Goal: Transaction & Acquisition: Purchase product/service

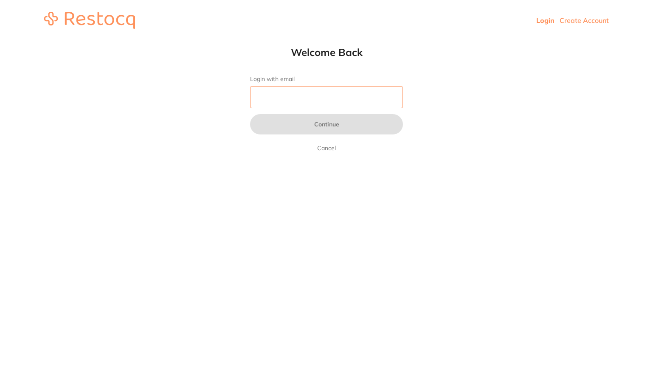
click at [281, 98] on input "Login with email" at bounding box center [326, 97] width 153 height 22
type input "[EMAIL_ADDRESS][DOMAIN_NAME]"
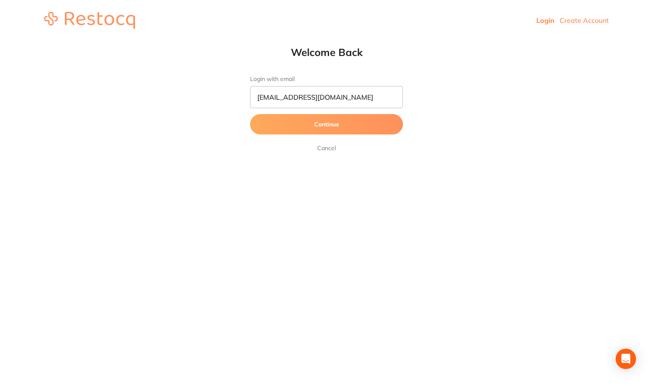
click at [325, 123] on button "Continue" at bounding box center [326, 124] width 153 height 20
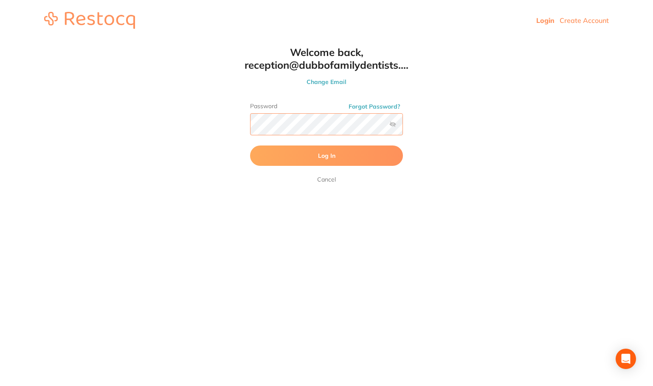
click at [250, 146] on button "Log In" at bounding box center [326, 156] width 153 height 20
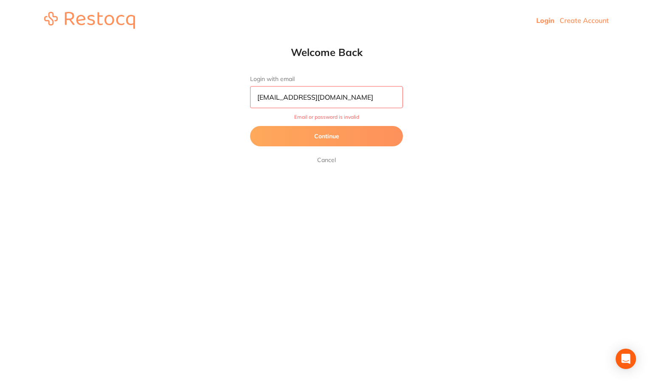
click at [333, 131] on button "Continue" at bounding box center [326, 136] width 153 height 20
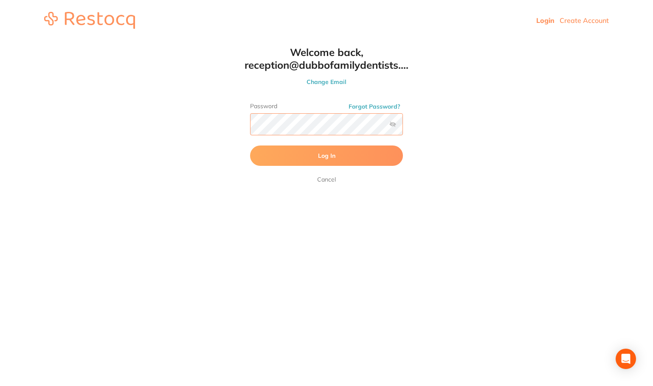
click at [250, 146] on button "Log In" at bounding box center [326, 156] width 153 height 20
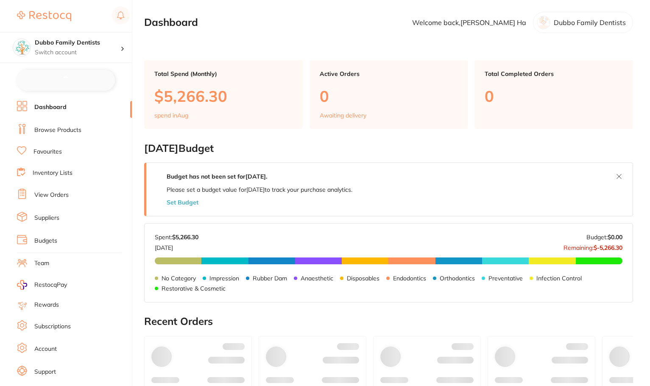
checkbox input "false"
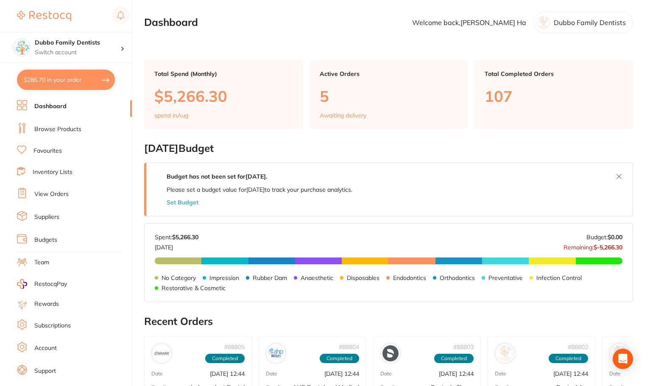
click at [64, 127] on link "Browse Products" at bounding box center [57, 129] width 47 height 8
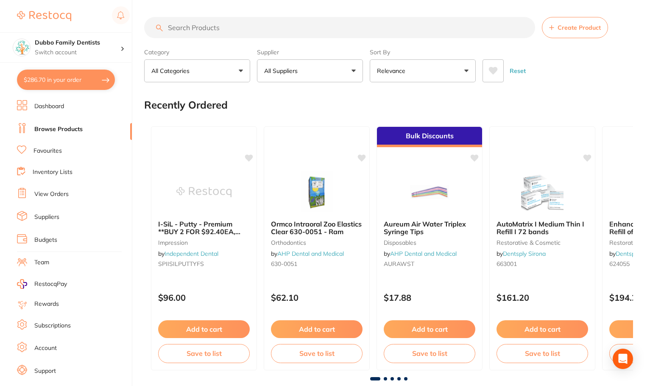
click at [263, 32] on input "search" at bounding box center [339, 27] width 391 height 21
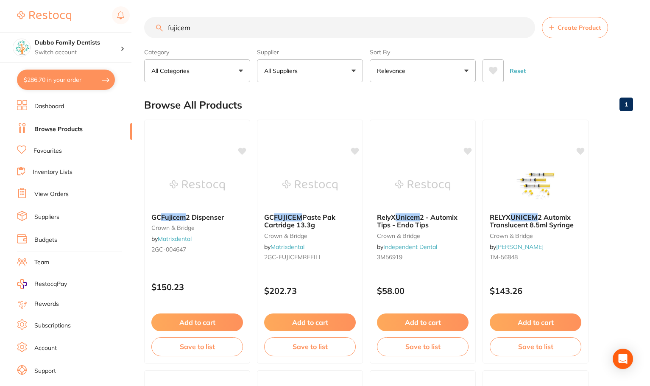
drag, startPoint x: 203, startPoint y: 26, endPoint x: 163, endPoint y: 25, distance: 39.9
click at [163, 25] on input "fujicem" at bounding box center [339, 27] width 391 height 21
type input "fujicem"
click at [60, 192] on link "View Orders" at bounding box center [51, 194] width 34 height 8
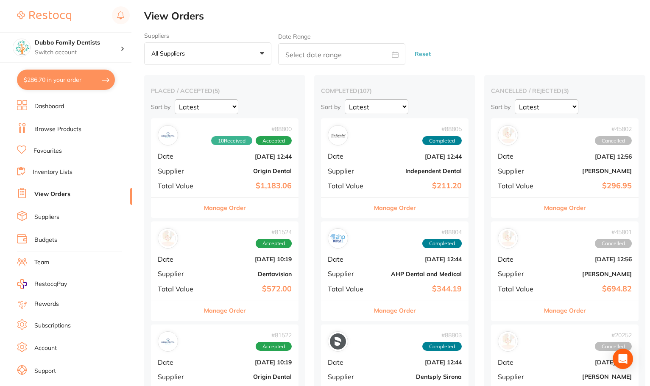
click at [50, 147] on link "Favourites" at bounding box center [48, 151] width 28 height 8
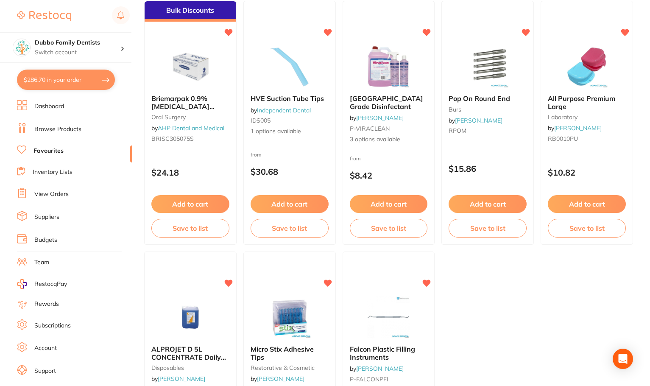
scroll to position [2121, 0]
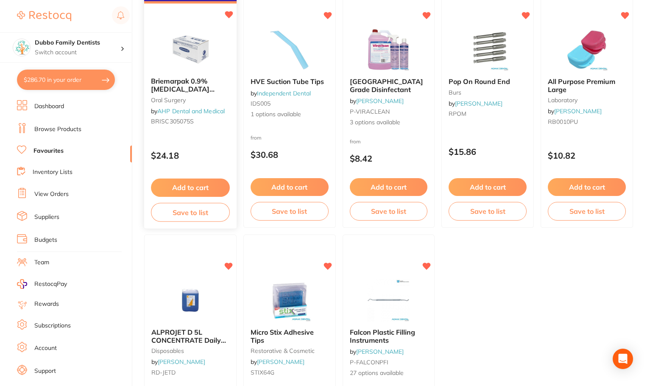
click at [229, 15] on icon at bounding box center [229, 14] width 8 height 7
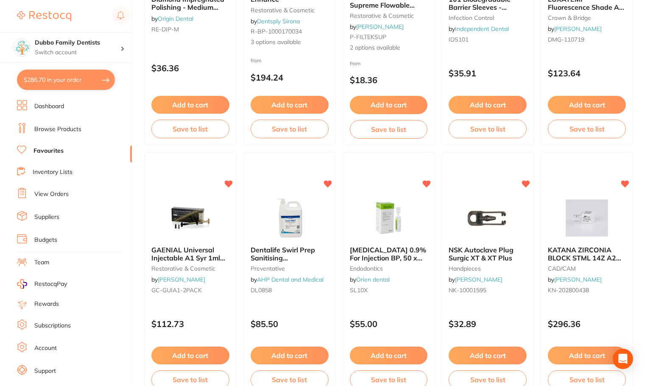
scroll to position [1452, 0]
click at [229, 181] on icon at bounding box center [229, 182] width 8 height 7
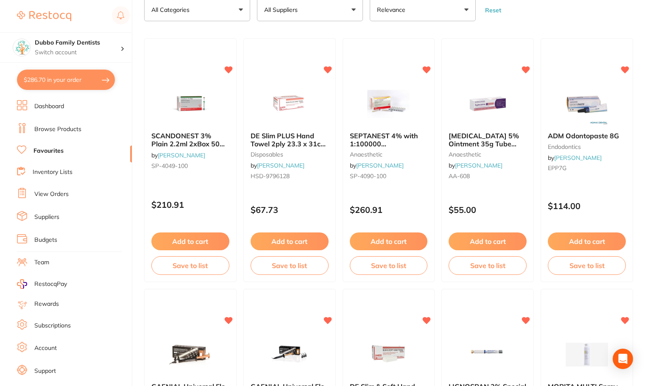
scroll to position [52, 0]
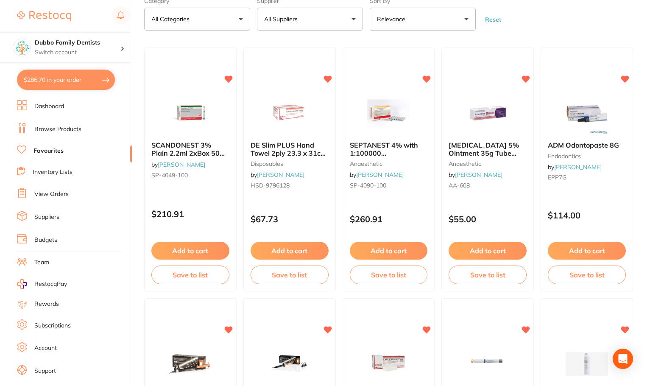
click at [47, 191] on link "View Orders" at bounding box center [51, 194] width 34 height 8
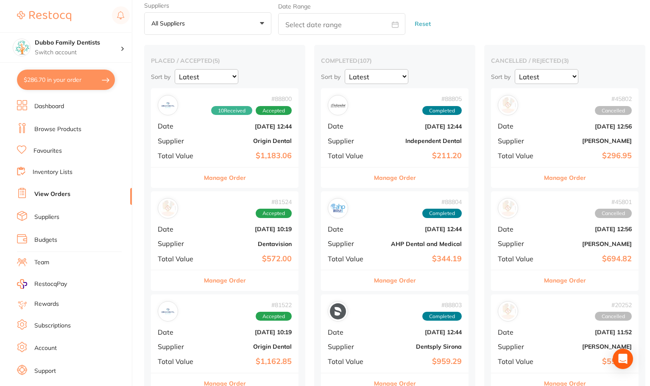
scroll to position [42, 0]
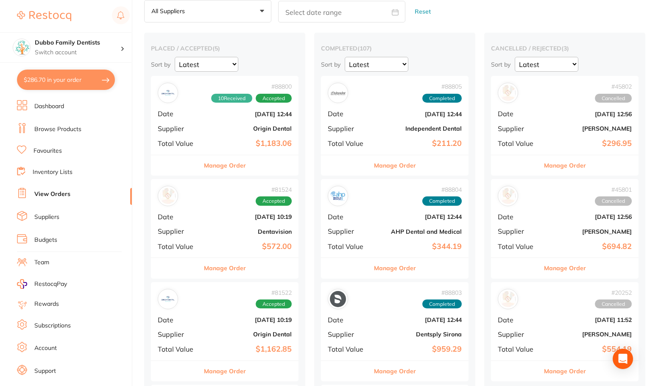
click at [203, 233] on div "# 81524 Accepted Date Jun 2 2025, 10:19 Supplier Dentavision Total Value $572.00" at bounding box center [225, 218] width 148 height 78
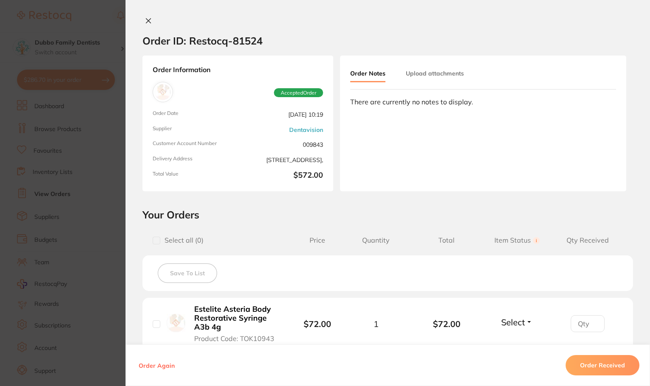
click at [145, 18] on icon at bounding box center [148, 20] width 7 height 7
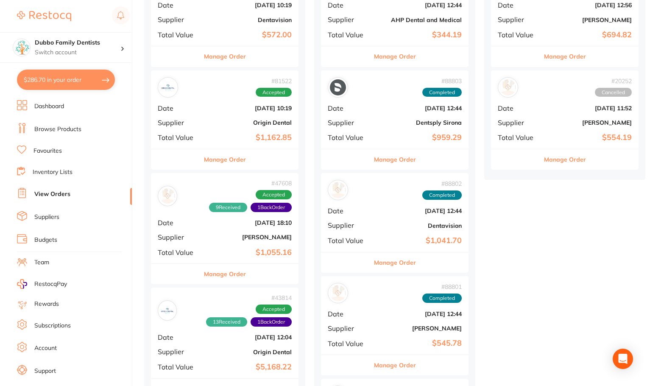
scroll to position [255, 0]
click at [209, 241] on div "# 47608 9 Received 1 Back Order Accepted Date Jul 31 2024, 18:10 Supplier Henry…" at bounding box center [225, 218] width 148 height 90
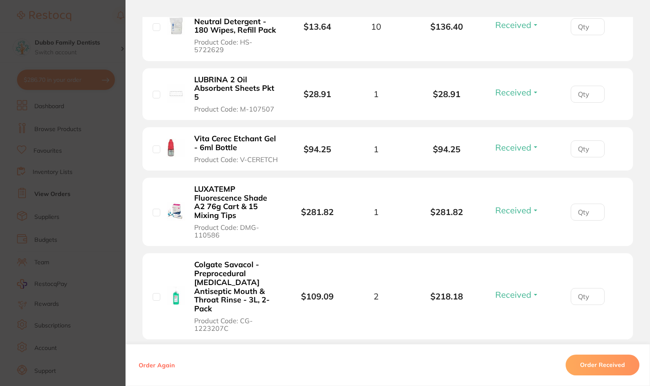
scroll to position [424, 0]
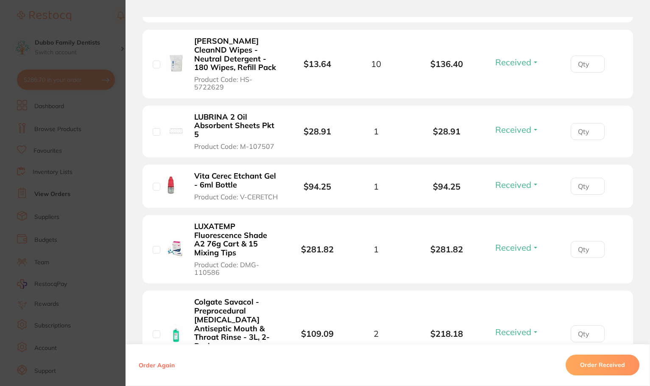
click at [109, 38] on section "Order ID: Restocq- 47608 Order Information 9 Received 1 Back Order Accepted Ord…" at bounding box center [325, 193] width 650 height 386
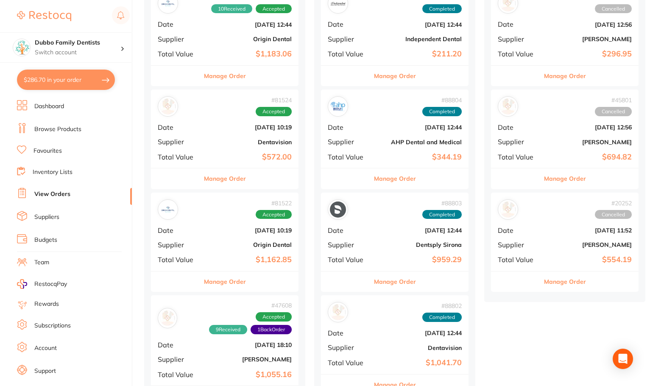
scroll to position [127, 0]
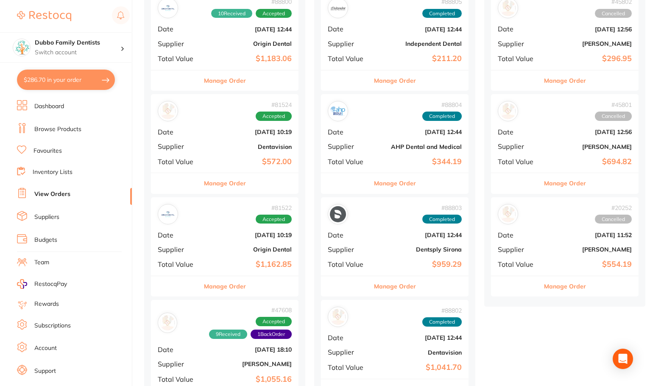
click at [196, 157] on div "# 81524 Accepted Date Jun 2 2025, 10:19 Supplier Dentavision Total Value $572.00" at bounding box center [225, 133] width 148 height 78
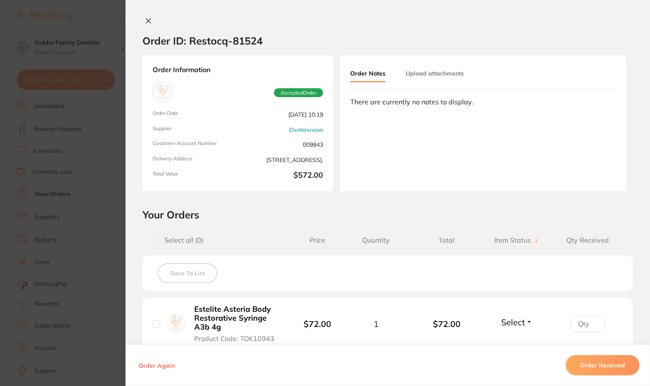
click at [106, 75] on section "Order ID: Restocq- 81524 Order Information Accepted Order Order Date Jun 2 2025…" at bounding box center [325, 193] width 650 height 386
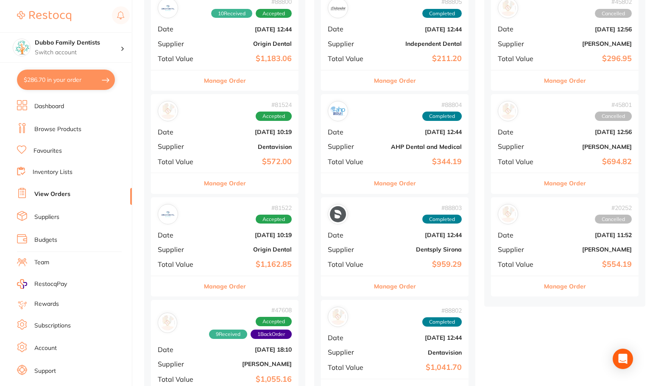
scroll to position [42, 0]
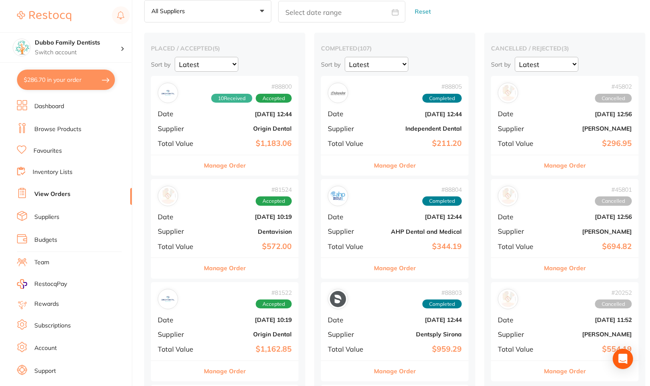
click at [358, 138] on div "# 88805 Completed Date Aug 4 2025, 12:44 Supplier Independent Dental Total Valu…" at bounding box center [395, 115] width 148 height 78
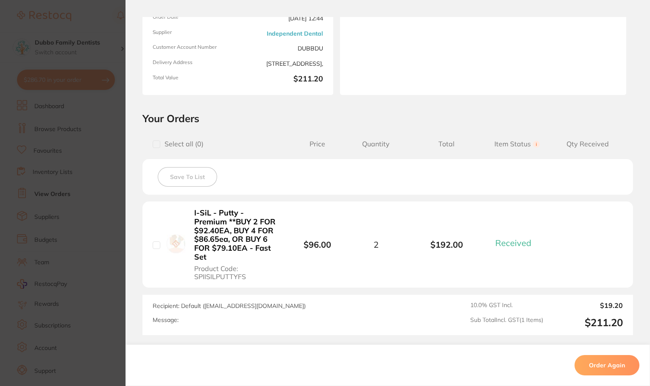
scroll to position [172, 0]
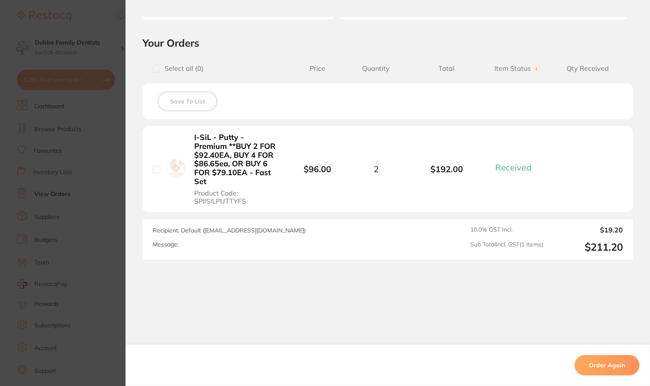
click at [86, 79] on section "Order ID: Restocq- 88805 Order Information 1 Received Completed Order Order Dat…" at bounding box center [325, 193] width 650 height 386
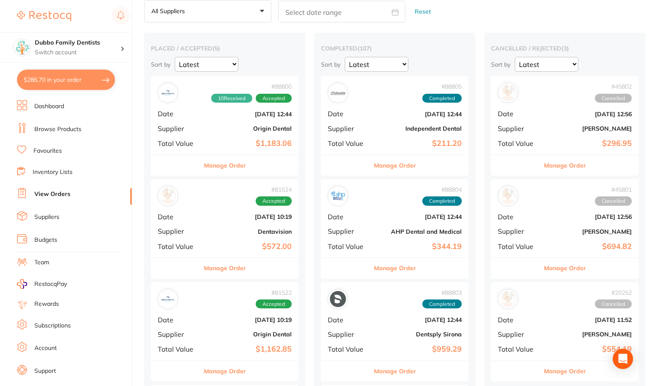
click at [372, 204] on div "# 88804 Completed" at bounding box center [395, 196] width 134 height 20
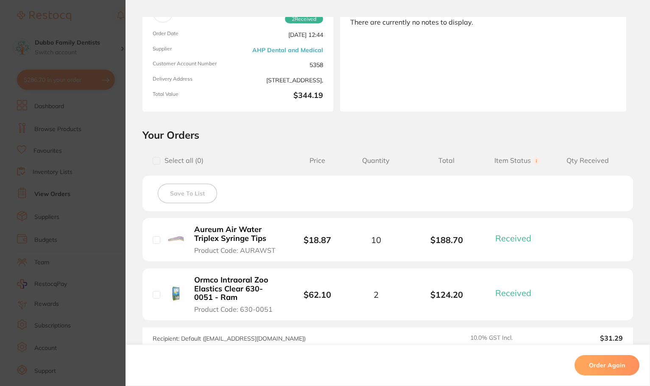
scroll to position [170, 0]
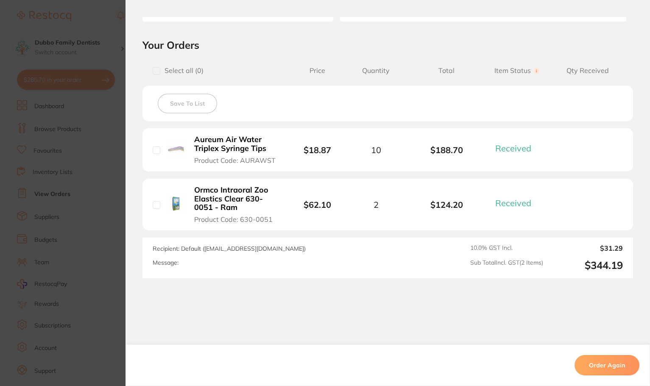
click at [110, 161] on section "Order ID: Restocq- 88804 Order Information 2 Received Completed Order Order Dat…" at bounding box center [325, 193] width 650 height 386
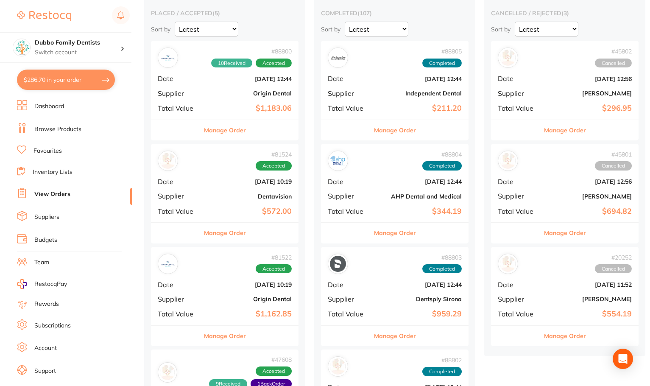
scroll to position [170, 0]
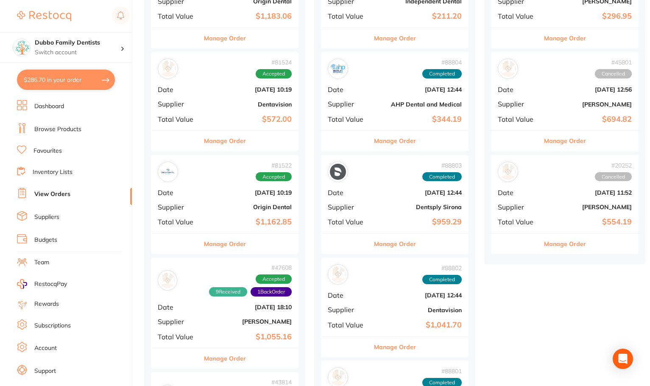
click at [407, 213] on div "# 88803 Completed Date Aug 4 2025, 12:44 Supplier Dentsply Sirona Total Value $…" at bounding box center [395, 194] width 148 height 78
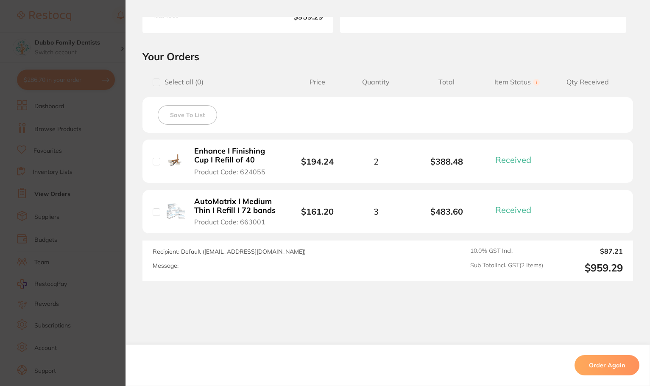
scroll to position [179, 0]
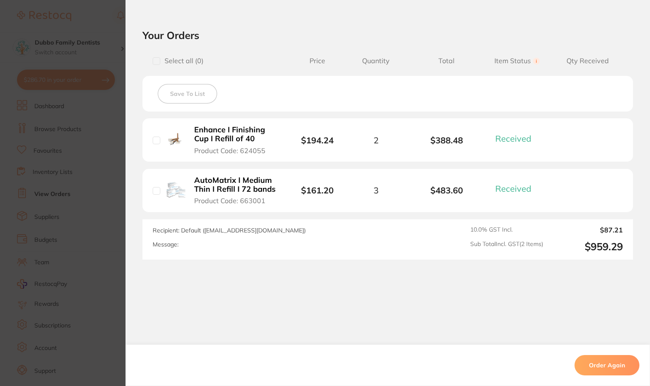
click at [101, 210] on section "Order ID: Restocq- 88803 Order Information 2 Received Completed Order Order Dat…" at bounding box center [325, 193] width 650 height 386
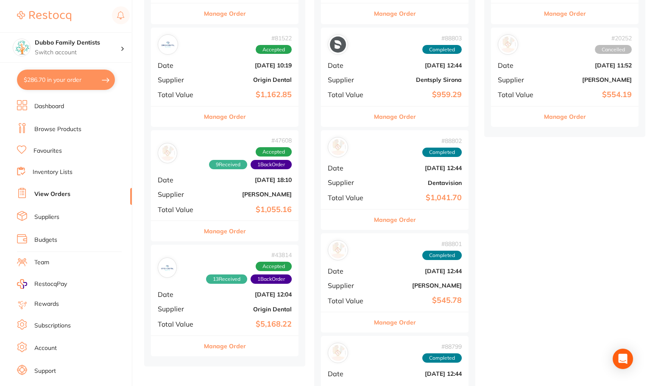
scroll to position [382, 0]
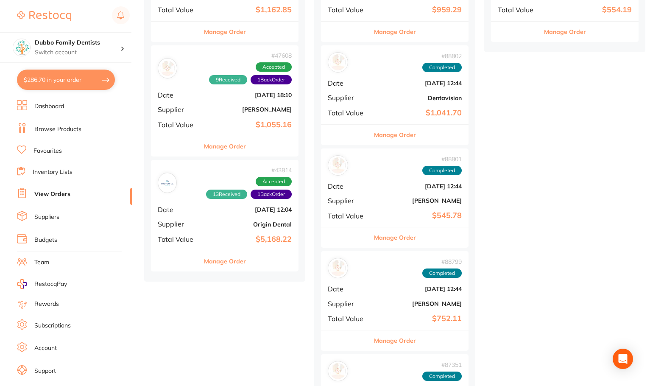
click at [409, 209] on div "# 88801 Completed Date Aug 4 2025, 12:44 Supplier Adam Dental Total Value $545.…" at bounding box center [395, 187] width 148 height 78
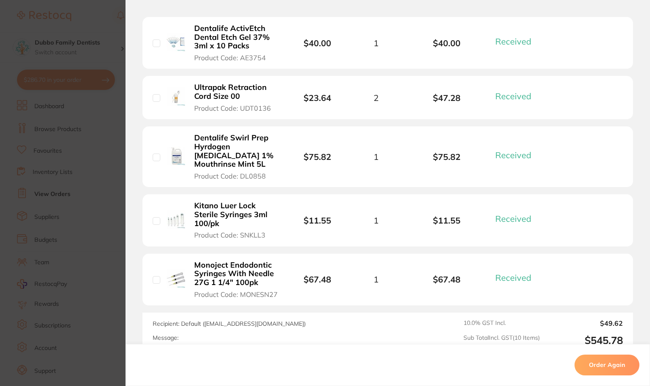
scroll to position [594, 0]
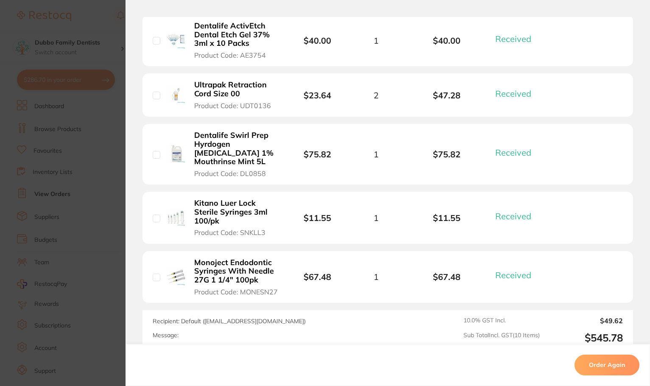
click at [90, 240] on section "Order ID: Restocq- 88801 Order Information 10 Received Completed Order Order Da…" at bounding box center [325, 193] width 650 height 386
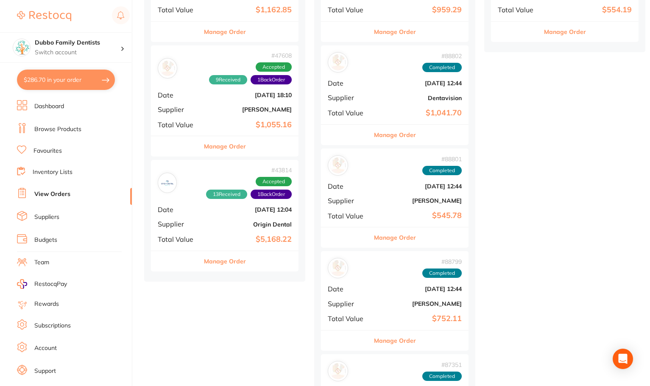
scroll to position [509, 0]
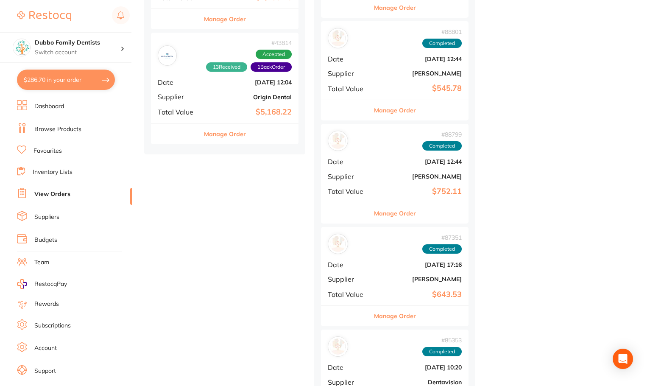
click at [368, 159] on span "Date" at bounding box center [349, 162] width 42 height 8
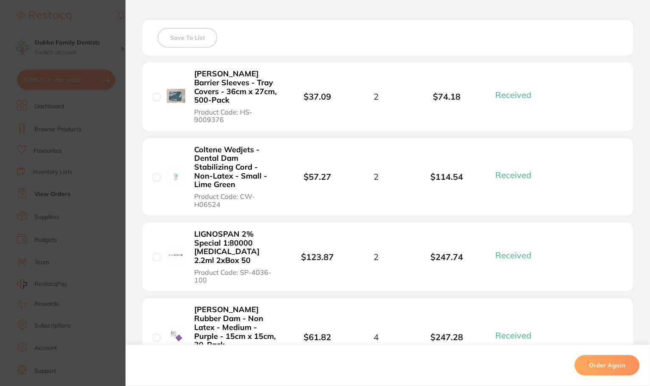
scroll to position [339, 0]
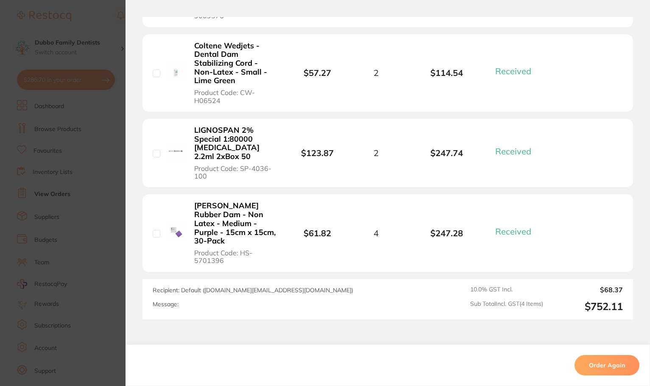
click at [70, 215] on section "Order ID: Restocq- 88799 Order Information 4 Received Completed Order Order Dat…" at bounding box center [325, 193] width 650 height 386
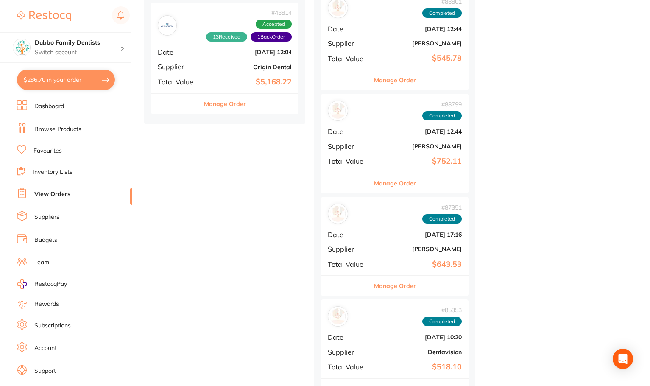
scroll to position [552, 0]
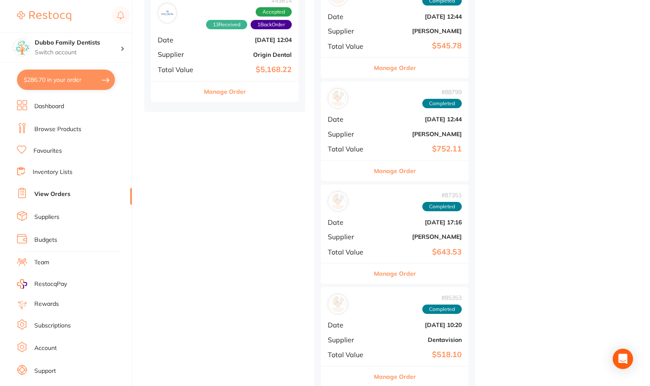
click at [401, 235] on b "[PERSON_NAME]" at bounding box center [419, 236] width 85 height 7
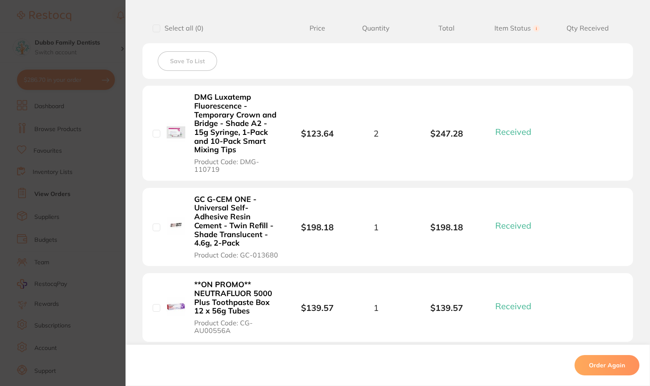
scroll to position [255, 0]
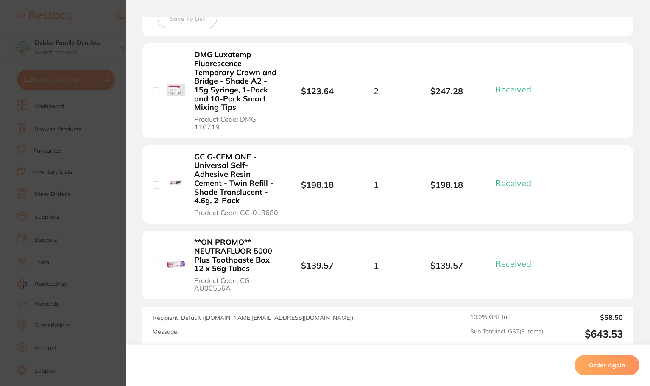
click at [232, 157] on b "GC G-CEM ONE - Universal Self-Adhesive Resin Cement - Twin Refill - Shade Trans…" at bounding box center [236, 179] width 84 height 53
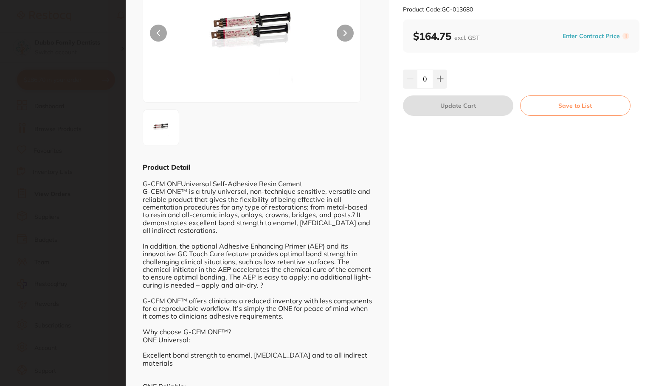
scroll to position [127, 0]
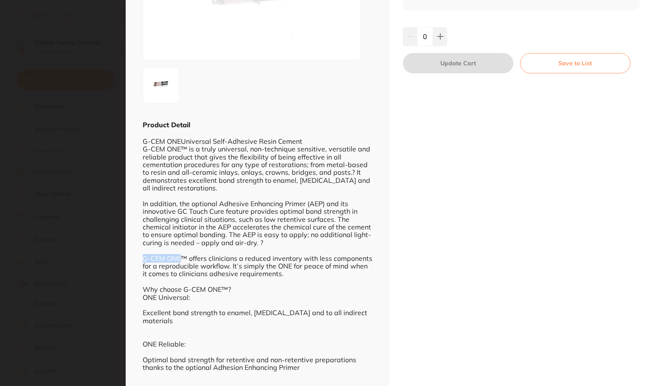
drag, startPoint x: 140, startPoint y: 259, endPoint x: 179, endPoint y: 258, distance: 39.1
click at [179, 258] on div "ESC Product Detail G-CEM ONEUniversal Self-Adhesive Resin Cement G-CEM ONE™ is …" at bounding box center [257, 254] width 263 height 763
drag, startPoint x: 177, startPoint y: 255, endPoint x: 137, endPoint y: 135, distance: 126.8
click at [137, 135] on div "ESC Product Detail G-CEM ONEUniversal Self-Adhesive Resin Cement G-CEM ONE™ is …" at bounding box center [257, 254] width 263 height 763
drag, startPoint x: 141, startPoint y: 140, endPoint x: 303, endPoint y: 142, distance: 161.6
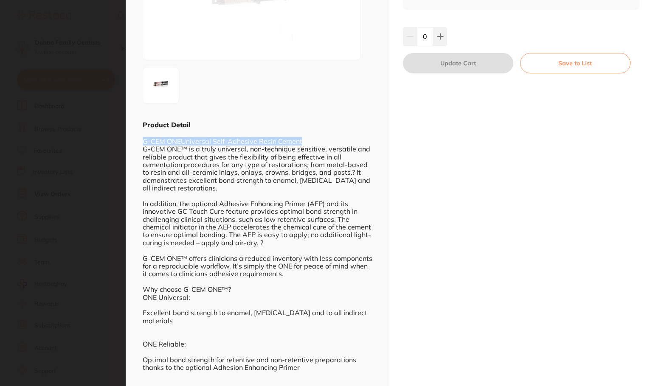
click at [303, 142] on div "ESC Product Detail G-CEM ONEUniversal Self-Adhesive Resin Cement G-CEM ONE™ is …" at bounding box center [257, 254] width 263 height 763
copy div "G-CEM ONEUniversal Self-Adhesive Resin Cement"
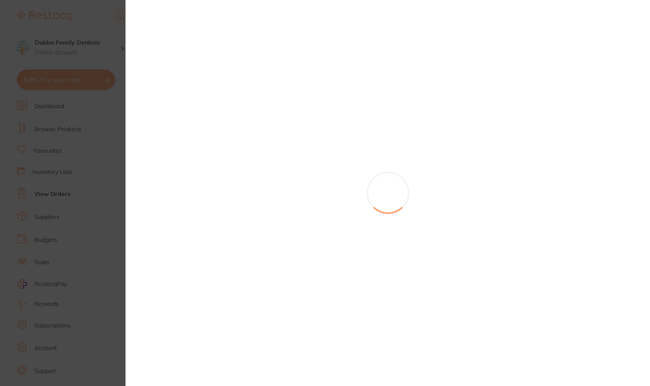
click at [77, 132] on section at bounding box center [325, 193] width 650 height 386
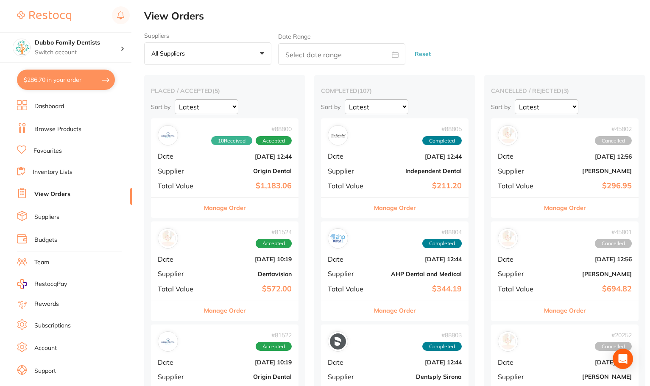
click at [70, 127] on link "Browse Products" at bounding box center [57, 129] width 47 height 8
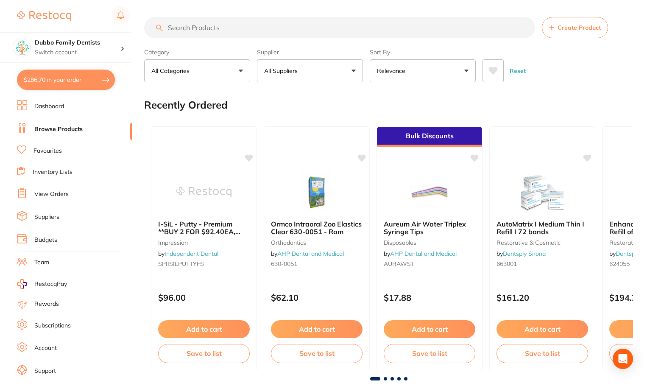
click at [195, 29] on input "search" at bounding box center [339, 27] width 391 height 21
type input "s"
type input "cement"
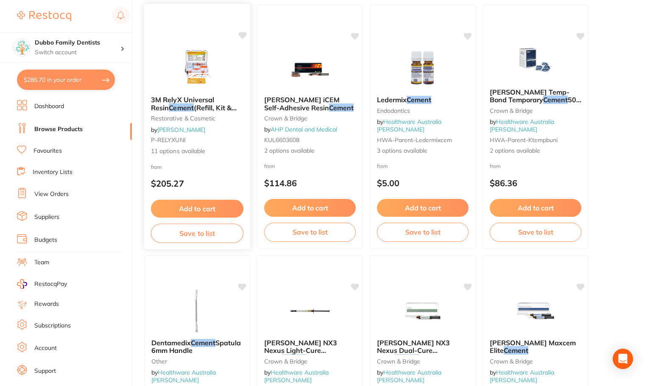
scroll to position [255, 0]
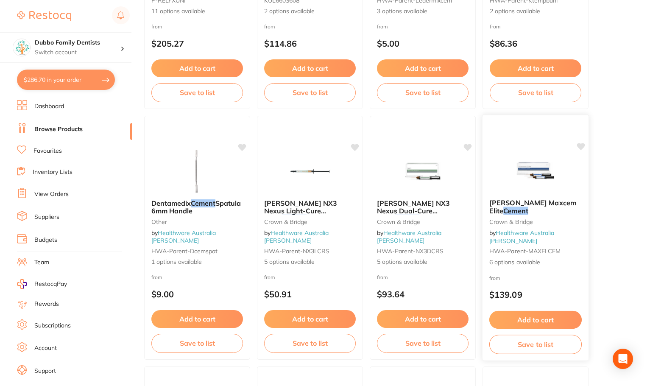
click at [514, 176] on img at bounding box center [536, 170] width 56 height 43
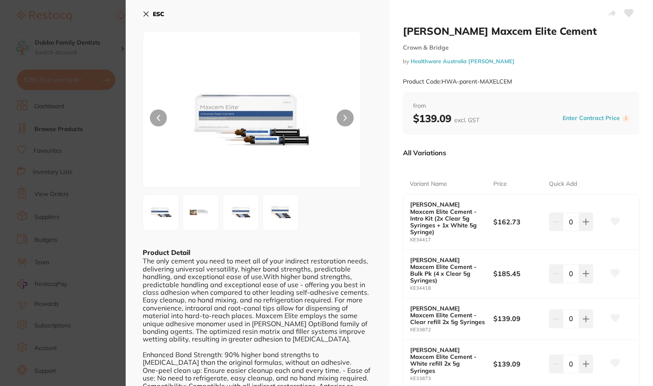
drag, startPoint x: 143, startPoint y: 14, endPoint x: 146, endPoint y: 22, distance: 8.3
click at [143, 13] on icon at bounding box center [146, 14] width 7 height 7
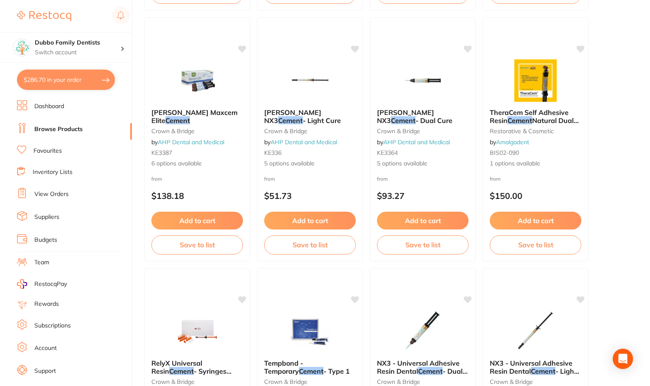
scroll to position [1018, 0]
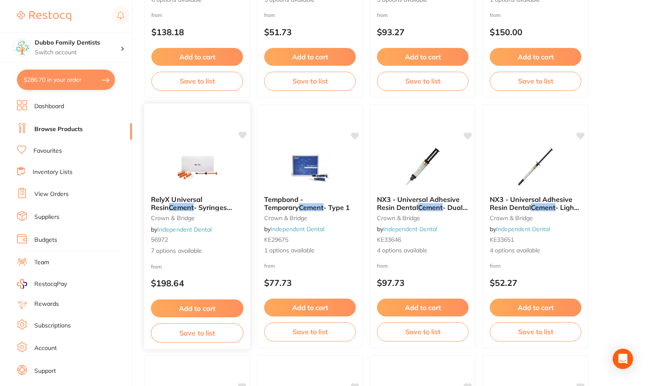
click at [221, 144] on div "RelyX Universal Resin Cement - Syringes **temporary out of stock** crown & brid…" at bounding box center [197, 226] width 107 height 246
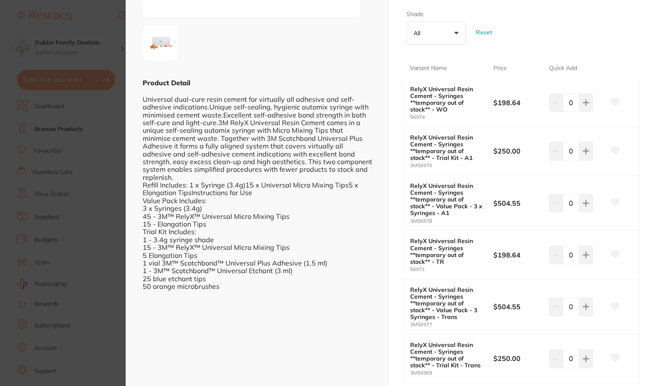
scroll to position [127, 0]
